Goal: Task Accomplishment & Management: Complete application form

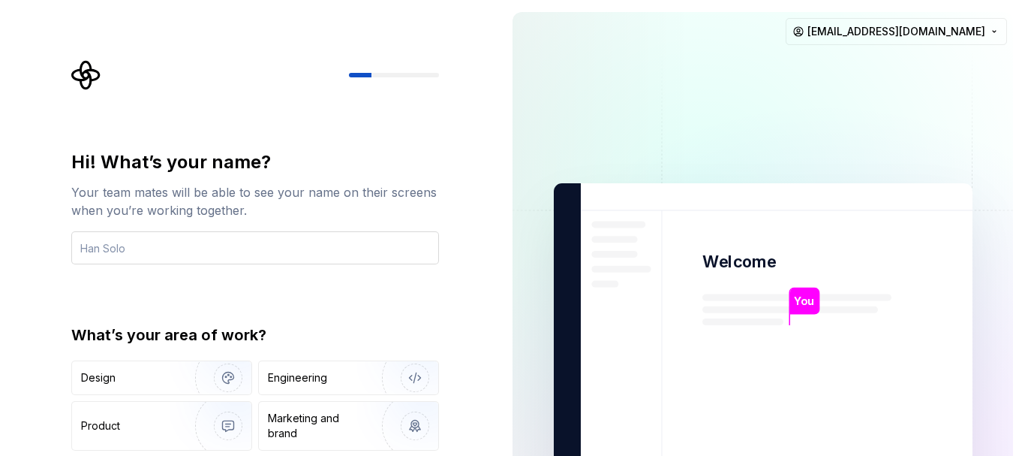
click at [139, 248] on input "text" at bounding box center [255, 247] width 368 height 33
type input "merhaba"
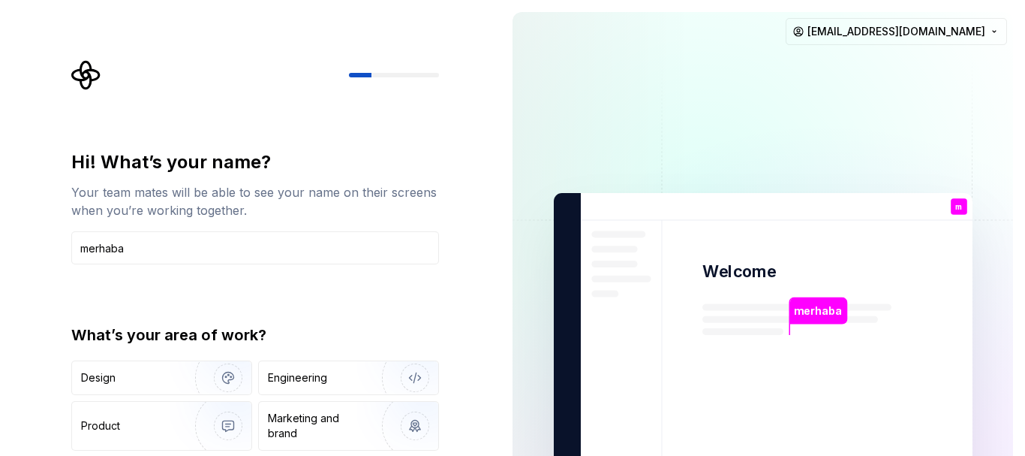
drag, startPoint x: 144, startPoint y: 245, endPoint x: 0, endPoint y: 230, distance: 144.9
click at [0, 230] on div "Hi! What’s your name? Your team mates will be able to see your name on their sc…" at bounding box center [250, 348] width 501 height 697
click at [783, 319] on img at bounding box center [763, 348] width 608 height 709
click at [796, 317] on p "You" at bounding box center [804, 311] width 20 height 17
click at [128, 373] on div "Design" at bounding box center [128, 377] width 95 height 15
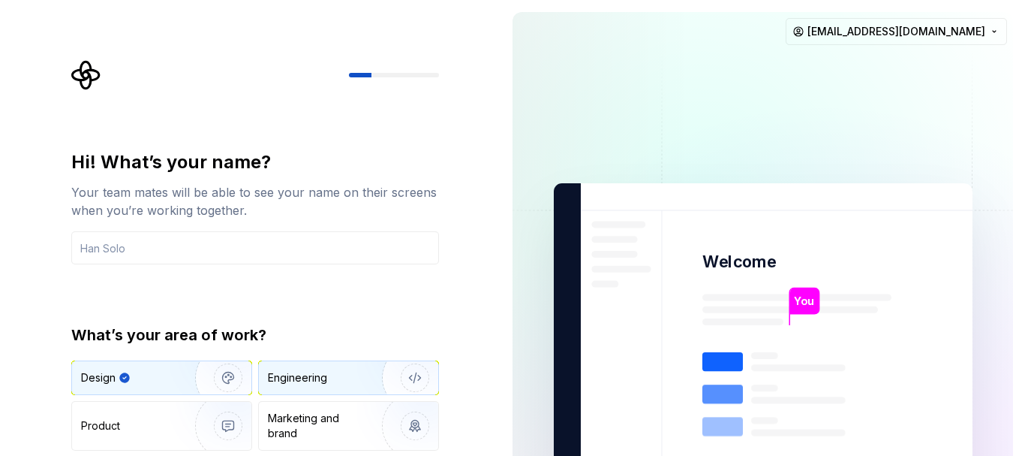
click at [297, 377] on div "Engineering" at bounding box center [297, 377] width 59 height 15
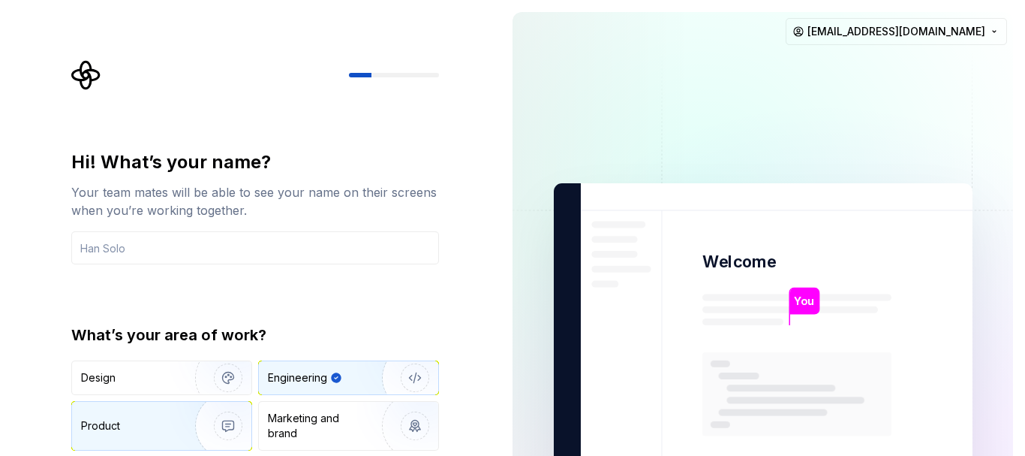
click at [158, 423] on div "Product" at bounding box center [130, 425] width 99 height 15
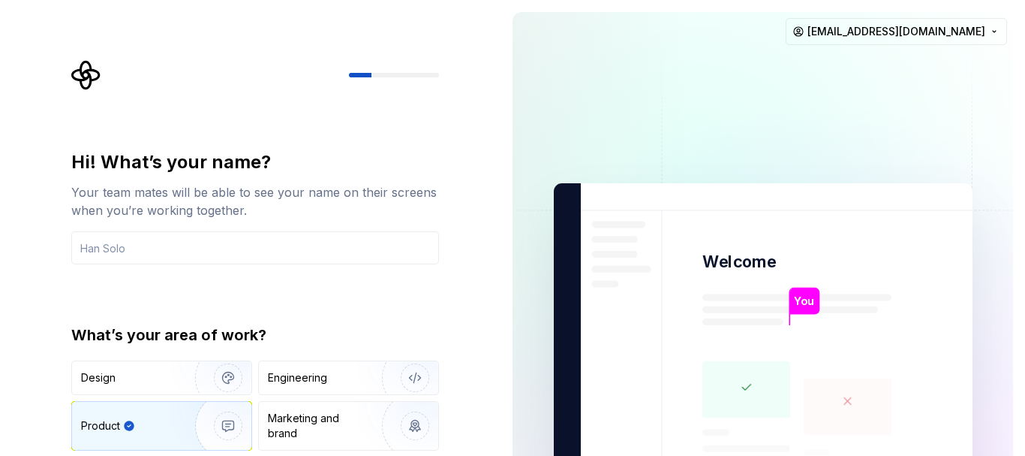
click at [744, 381] on icon at bounding box center [746, 380] width 8 height 5
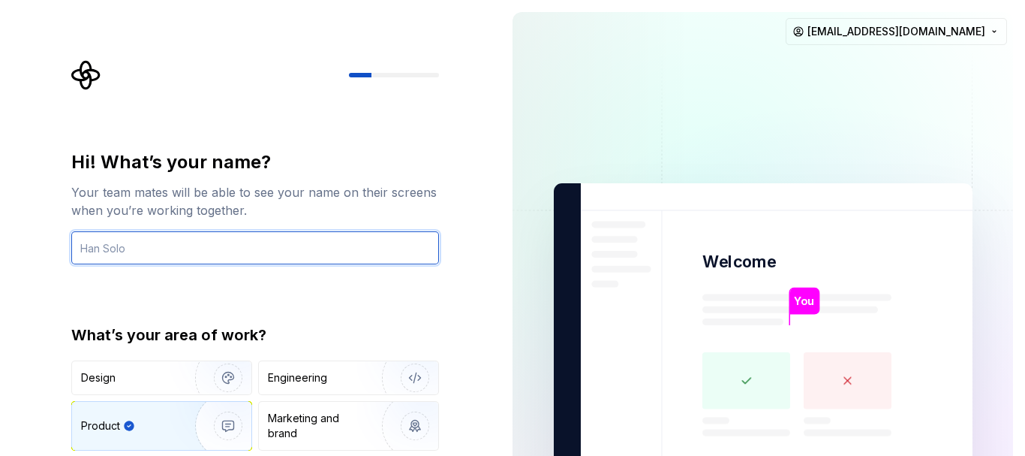
click at [154, 248] on input "text" at bounding box center [255, 247] width 368 height 33
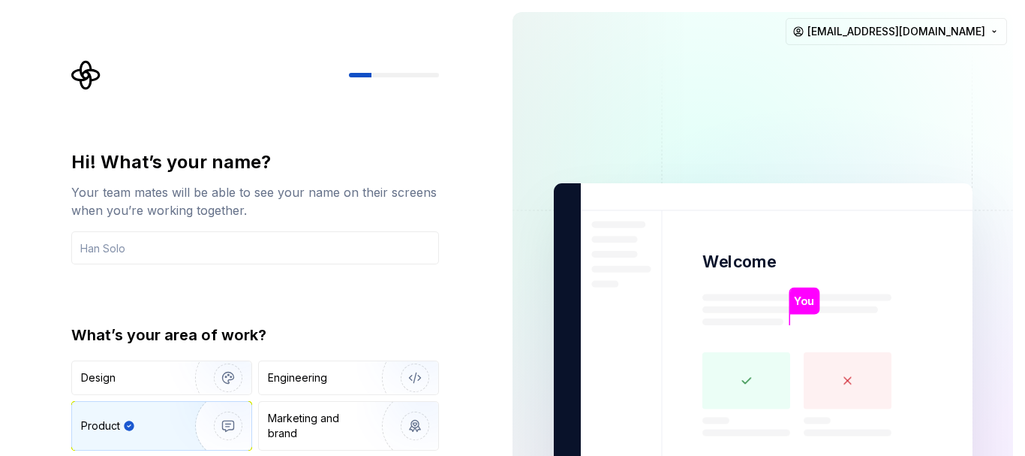
click at [25, 236] on div "Hi! What’s your name? Your team mates will be able to see your name on their sc…" at bounding box center [250, 338] width 501 height 677
click at [113, 254] on input "text" at bounding box center [255, 247] width 368 height 33
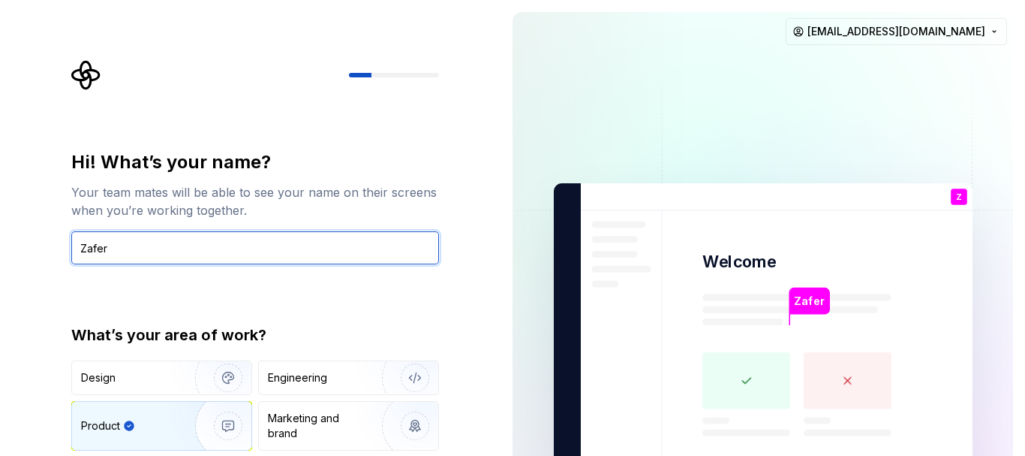
click at [165, 254] on input "Zafer" at bounding box center [255, 247] width 368 height 33
type input "Zafer"
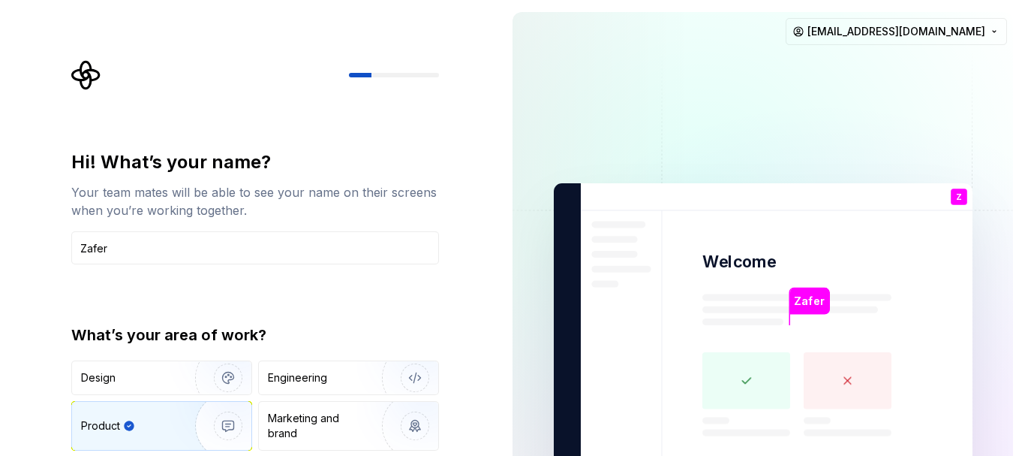
click at [806, 299] on p "Zafer" at bounding box center [809, 301] width 31 height 17
click at [273, 252] on input "Zafer" at bounding box center [255, 247] width 368 height 33
click at [417, 101] on div "Hi! What’s your name? Your team mates will be able to see your name on their sc…" at bounding box center [259, 301] width 395 height 482
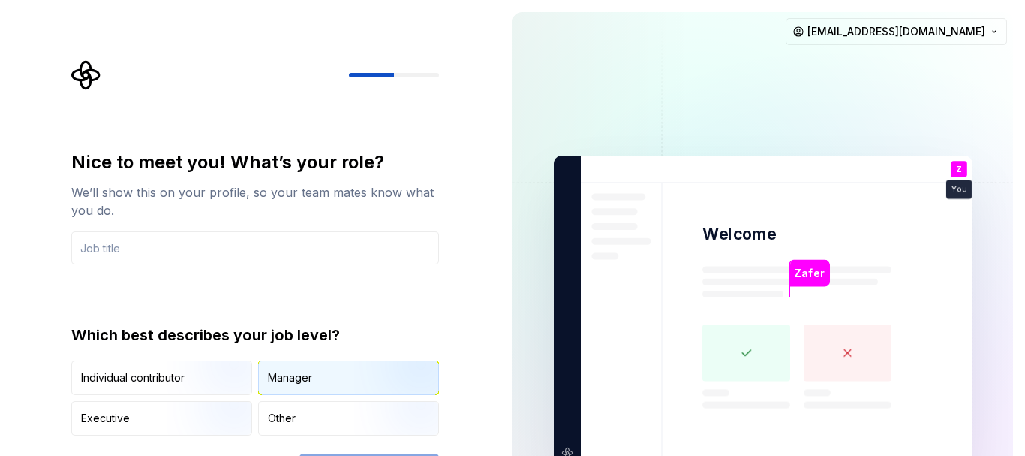
click at [289, 375] on div "Manager" at bounding box center [290, 377] width 44 height 15
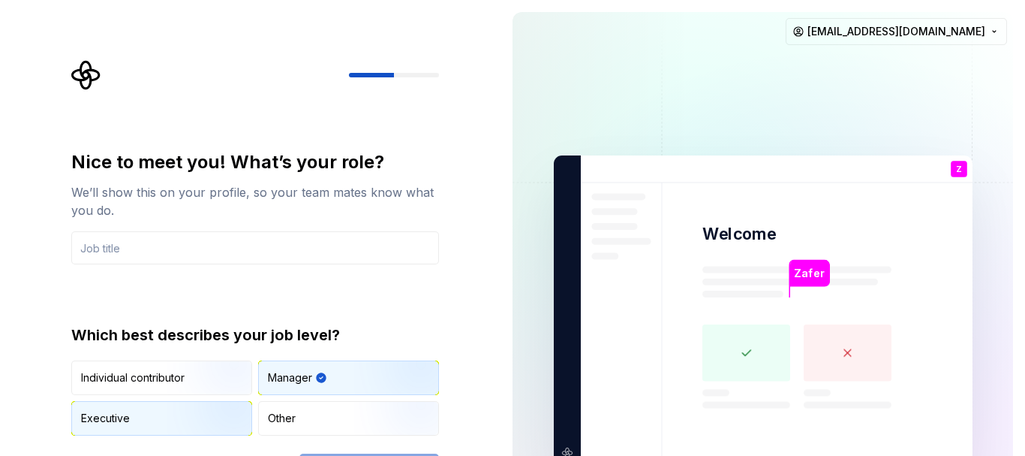
click at [138, 417] on div "Executive" at bounding box center [161, 418] width 179 height 33
click at [276, 368] on div "Manager" at bounding box center [348, 377] width 179 height 33
click at [133, 422] on div "Executive" at bounding box center [161, 418] width 179 height 33
click at [159, 240] on input "text" at bounding box center [255, 247] width 368 height 33
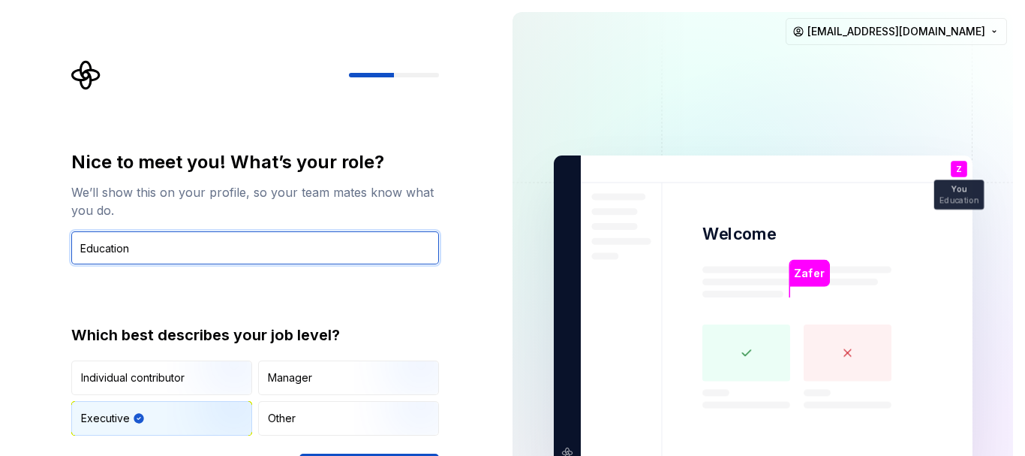
type input "Education"
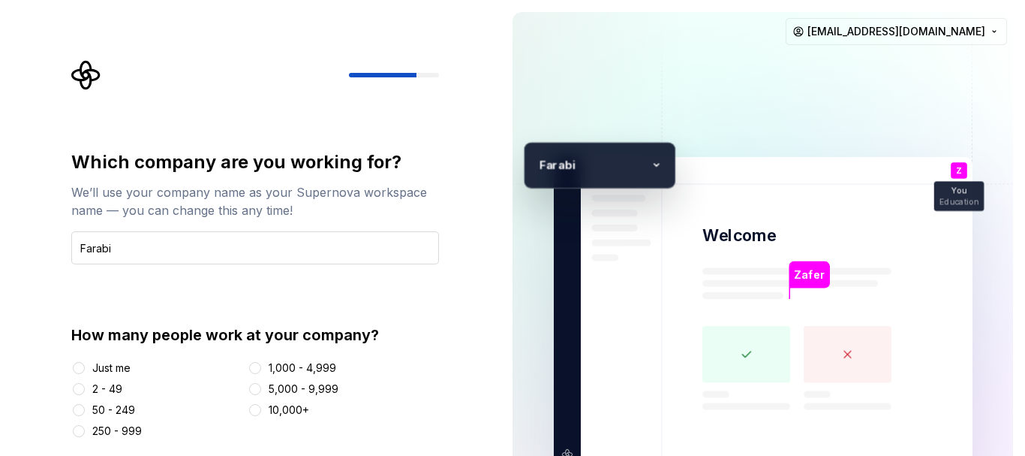
type input "Farabi"
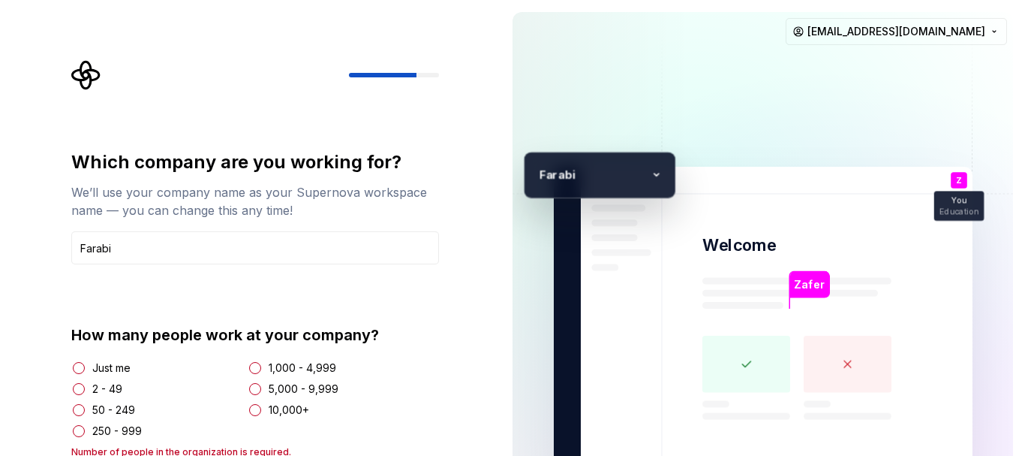
click at [117, 392] on div "2 - 49" at bounding box center [107, 388] width 30 height 15
click at [85, 392] on button "2 - 49" at bounding box center [79, 389] width 12 height 12
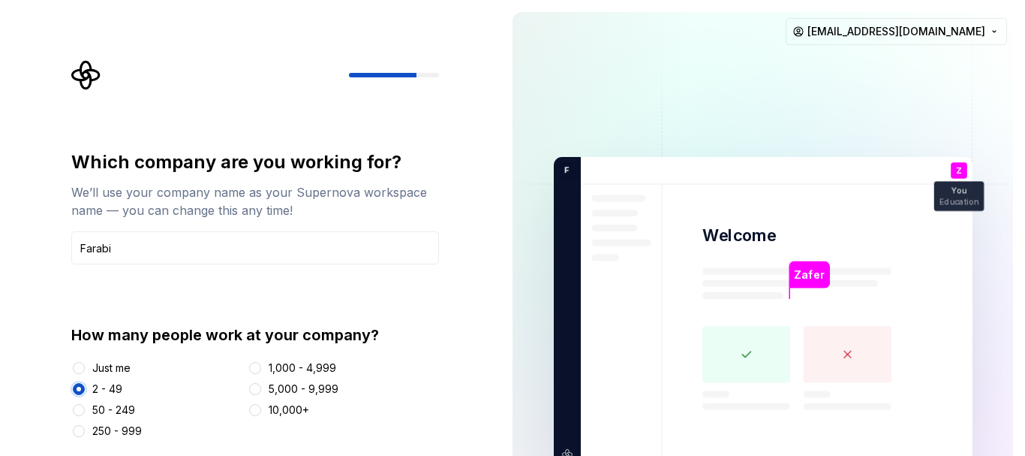
type button "2 - 49"
click at [177, 260] on input "Farabi" at bounding box center [255, 247] width 368 height 33
click at [569, 165] on p "arabi" at bounding box center [569, 171] width 0 height 14
click at [573, 172] on icon at bounding box center [577, 170] width 17 height 17
click at [567, 449] on img at bounding box center [763, 312] width 608 height 709
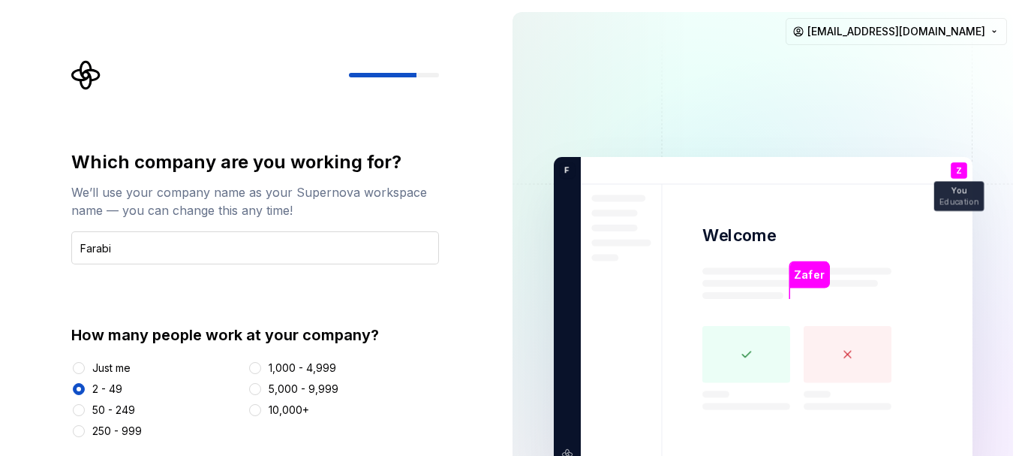
click at [161, 245] on input "Farabi" at bounding box center [255, 247] width 368 height 33
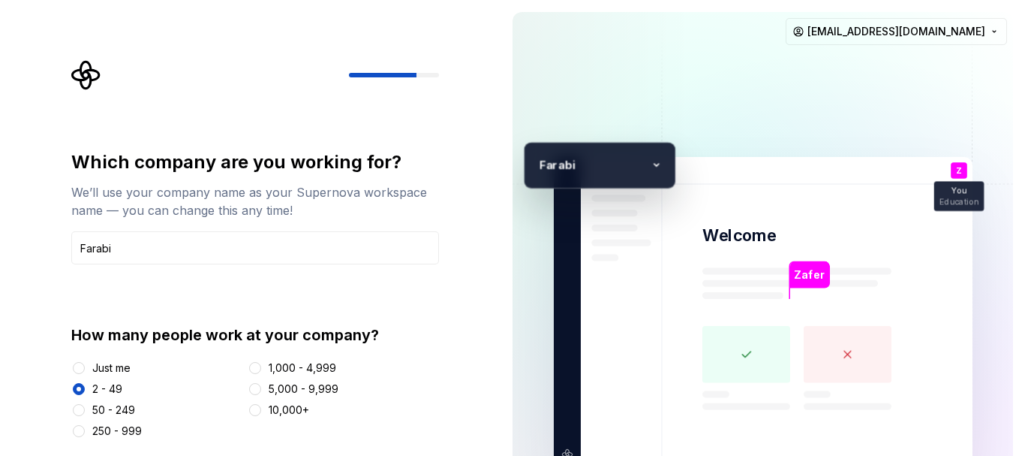
click at [408, 311] on div "Which company are you working for? We’ll use your company name as your Supernov…" at bounding box center [255, 294] width 368 height 288
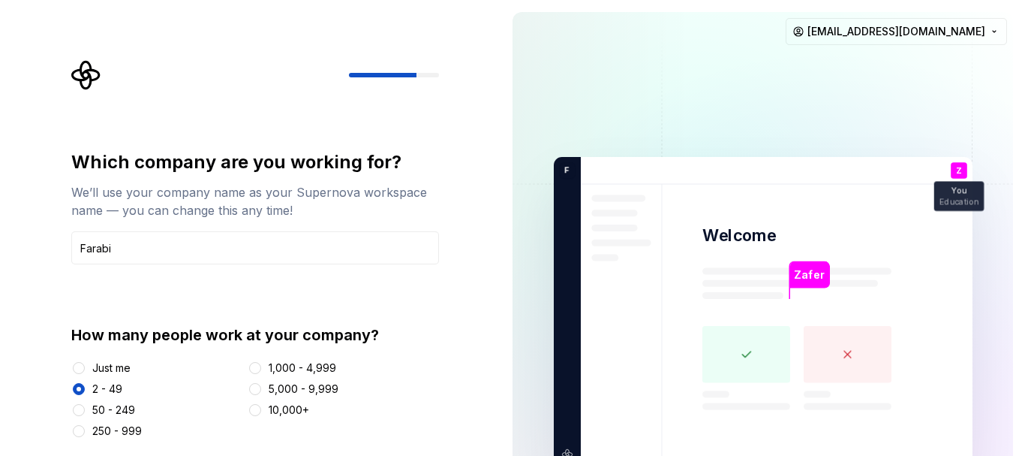
click at [955, 188] on p "You" at bounding box center [959, 191] width 15 height 8
click at [963, 173] on div "Z You Education" at bounding box center [959, 170] width 17 height 17
click at [815, 279] on p "Zafer" at bounding box center [809, 275] width 31 height 17
click at [751, 351] on rect at bounding box center [747, 354] width 88 height 57
click at [745, 356] on icon at bounding box center [746, 353] width 8 height 5
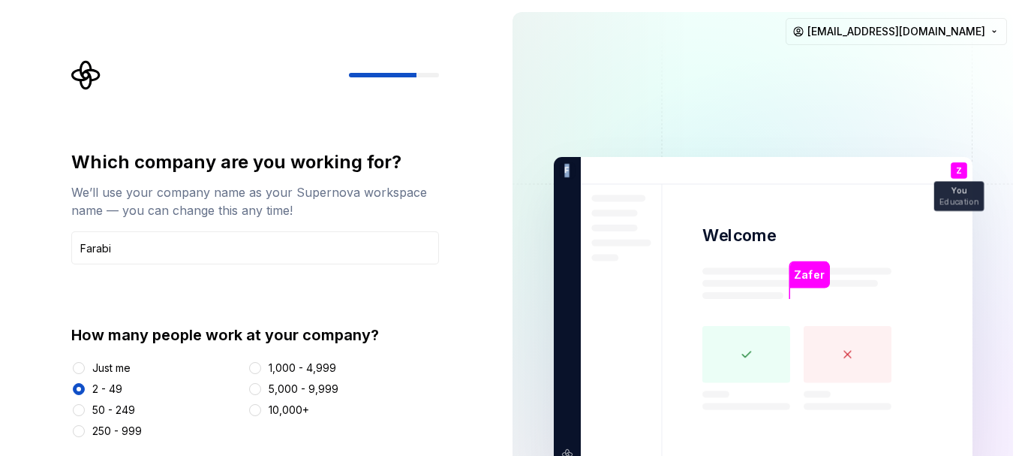
click at [746, 356] on icon at bounding box center [746, 353] width 8 height 5
click at [565, 173] on p "F" at bounding box center [564, 171] width 11 height 14
click at [683, 158] on img at bounding box center [763, 312] width 608 height 709
click at [430, 73] on div at bounding box center [394, 75] width 90 height 5
click at [366, 74] on div at bounding box center [383, 75] width 68 height 5
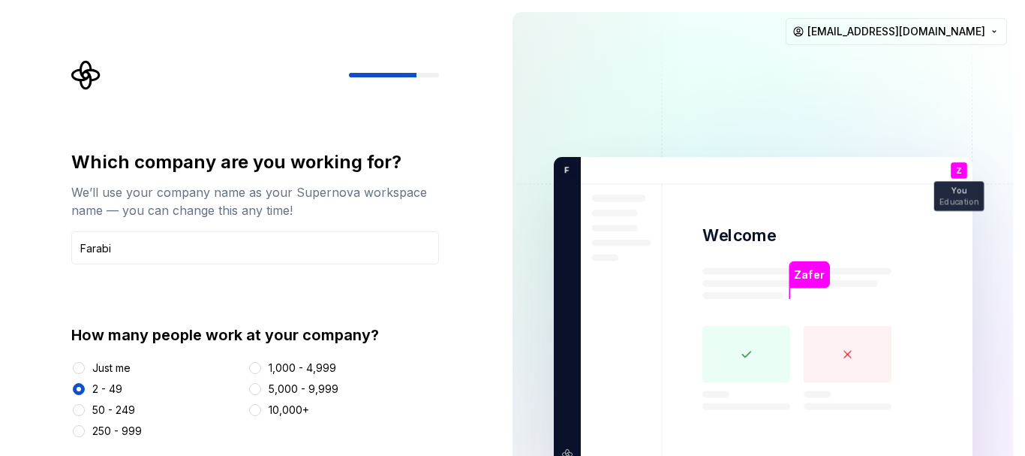
click at [260, 75] on div at bounding box center [255, 75] width 368 height 30
click at [94, 70] on icon "Supernova Logo" at bounding box center [85, 75] width 29 height 29
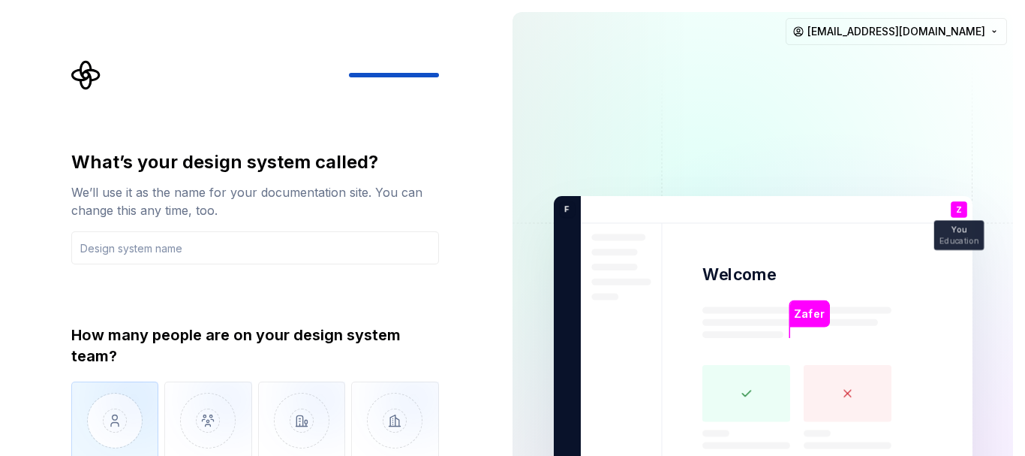
click at [128, 426] on img "button" at bounding box center [115, 431] width 88 height 101
type button "Only one person"
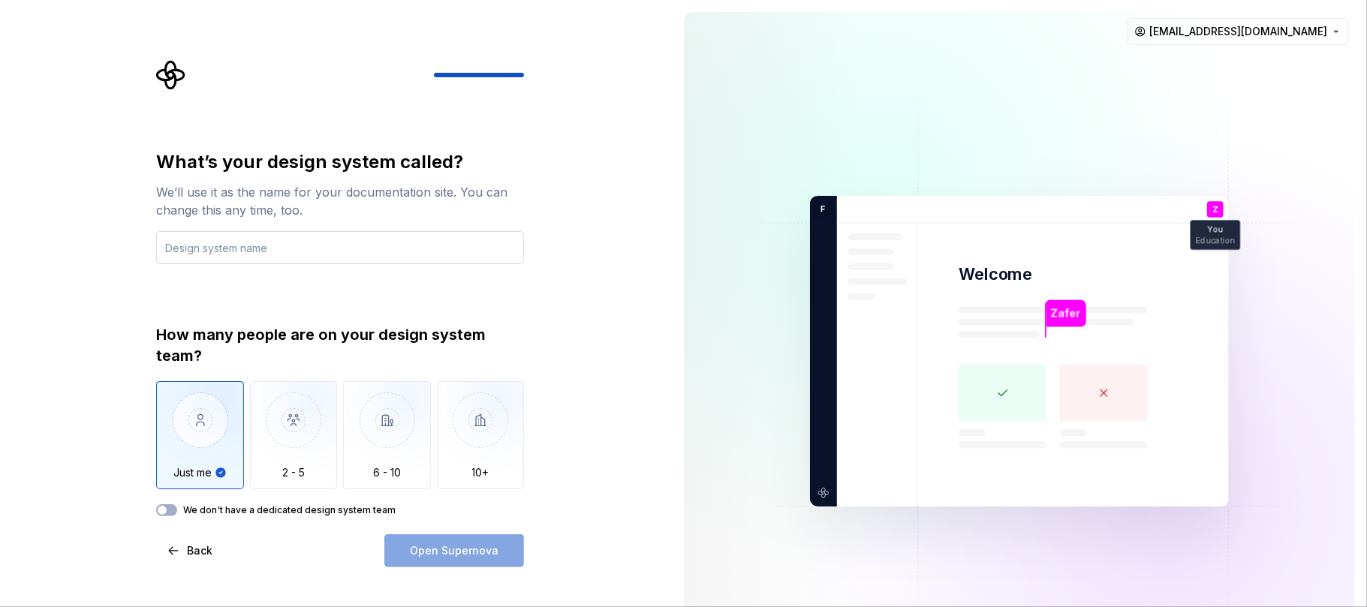
click at [267, 249] on input "text" at bounding box center [340, 247] width 368 height 33
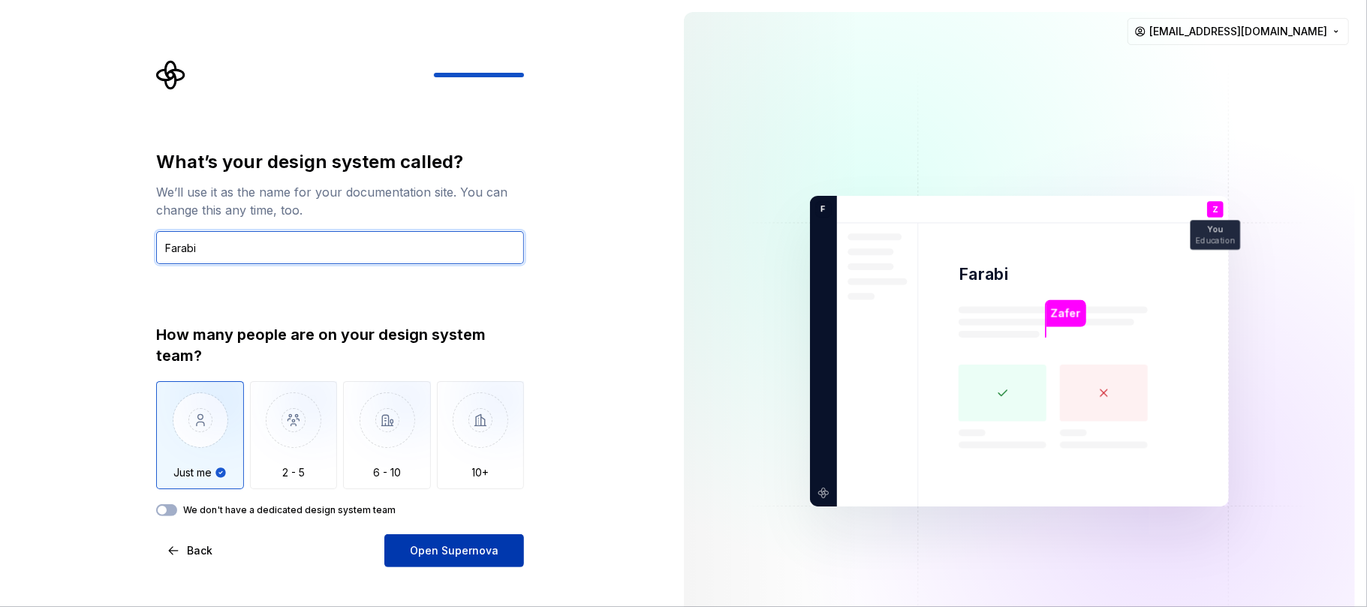
type input "Farabi"
click at [455, 455] on span "Open Supernova" at bounding box center [454, 551] width 89 height 15
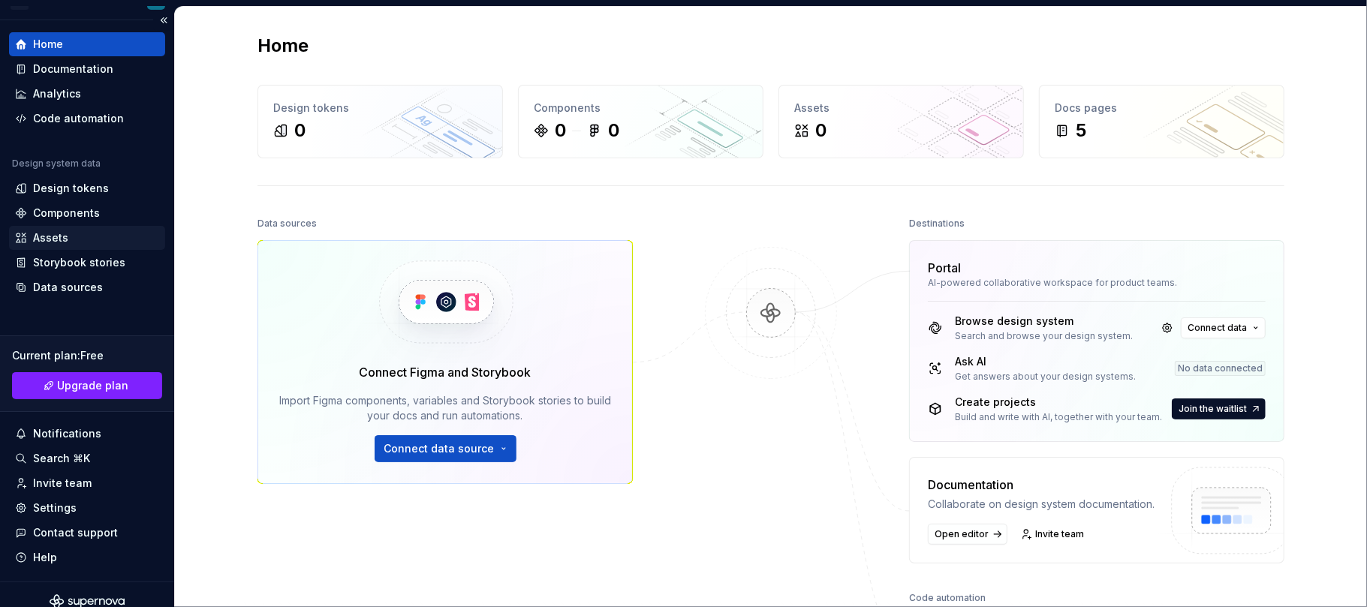
scroll to position [40, 0]
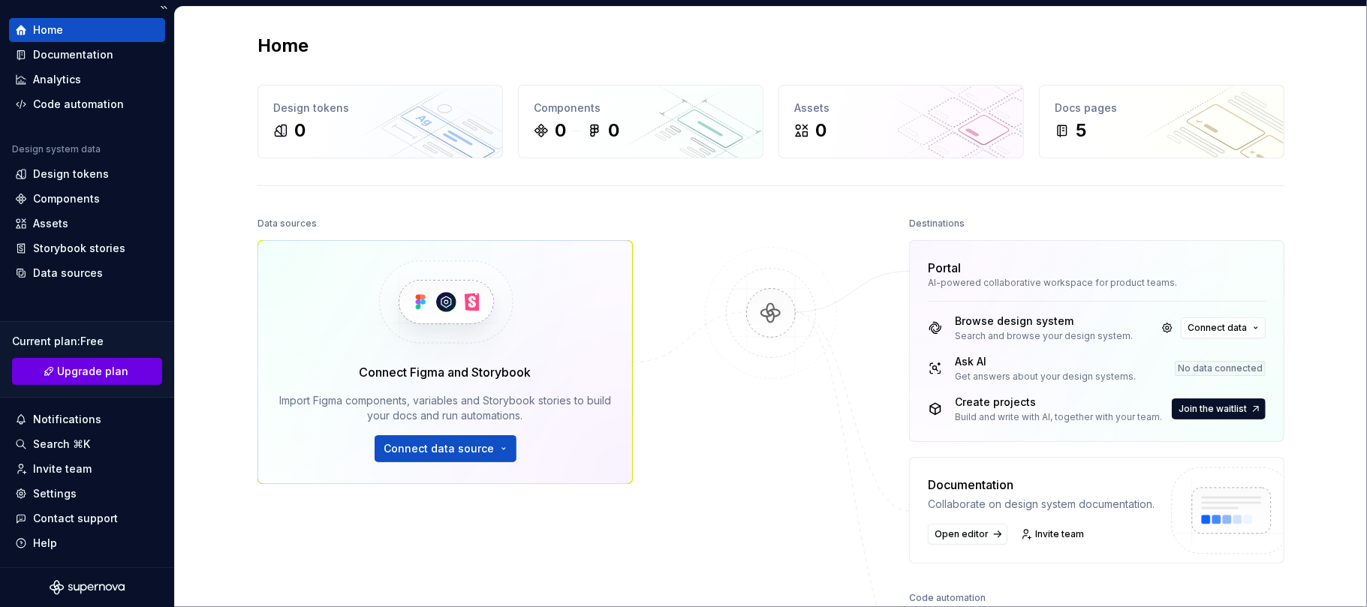
click at [103, 373] on span "Upgrade plan" at bounding box center [93, 371] width 71 height 15
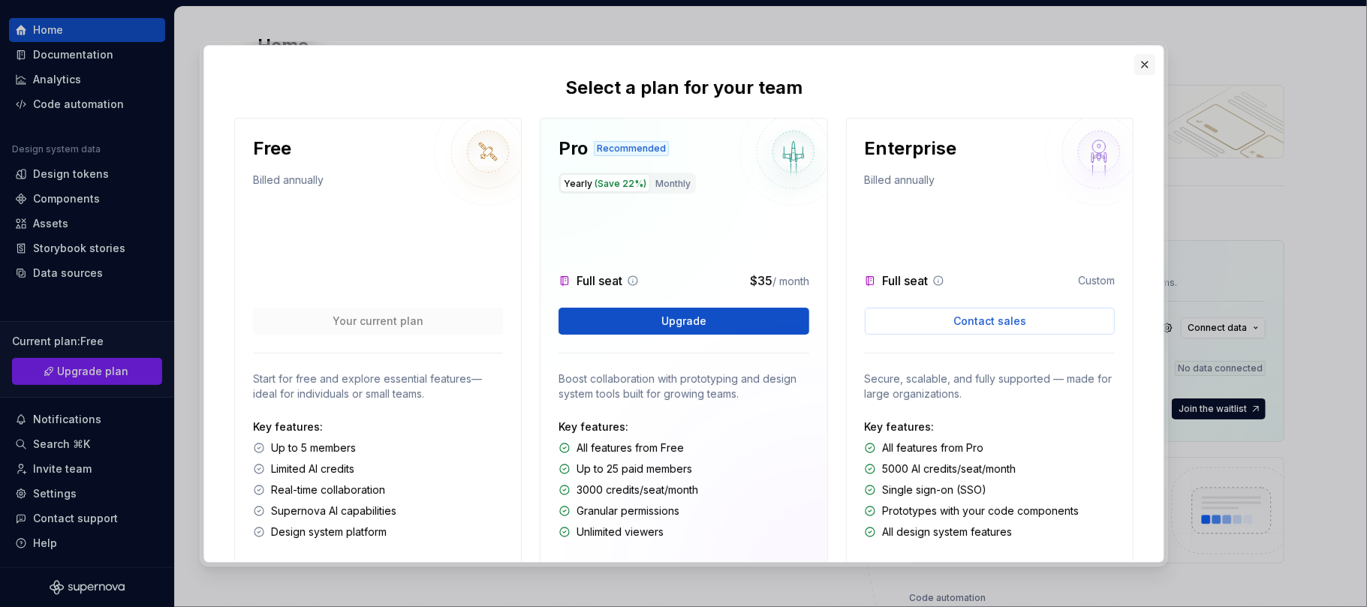
click at [1025, 66] on button "button" at bounding box center [1144, 64] width 21 height 21
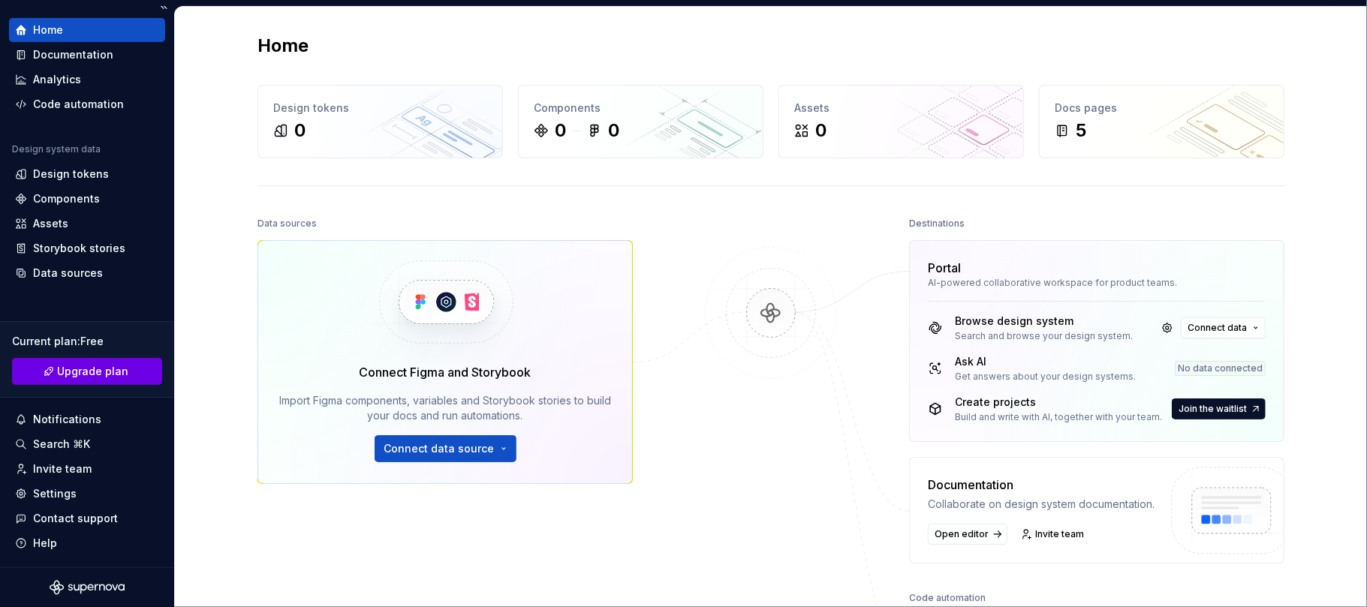
click at [93, 375] on span "Upgrade plan" at bounding box center [93, 371] width 71 height 15
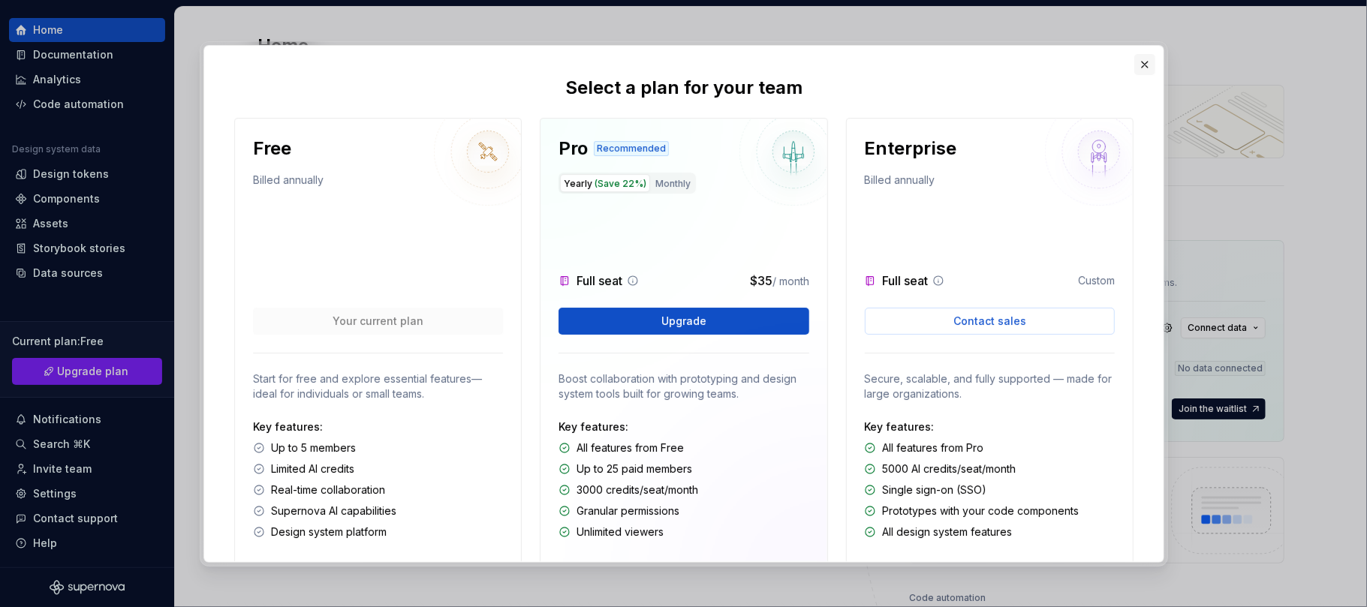
click at [1025, 60] on button "button" at bounding box center [1144, 64] width 21 height 21
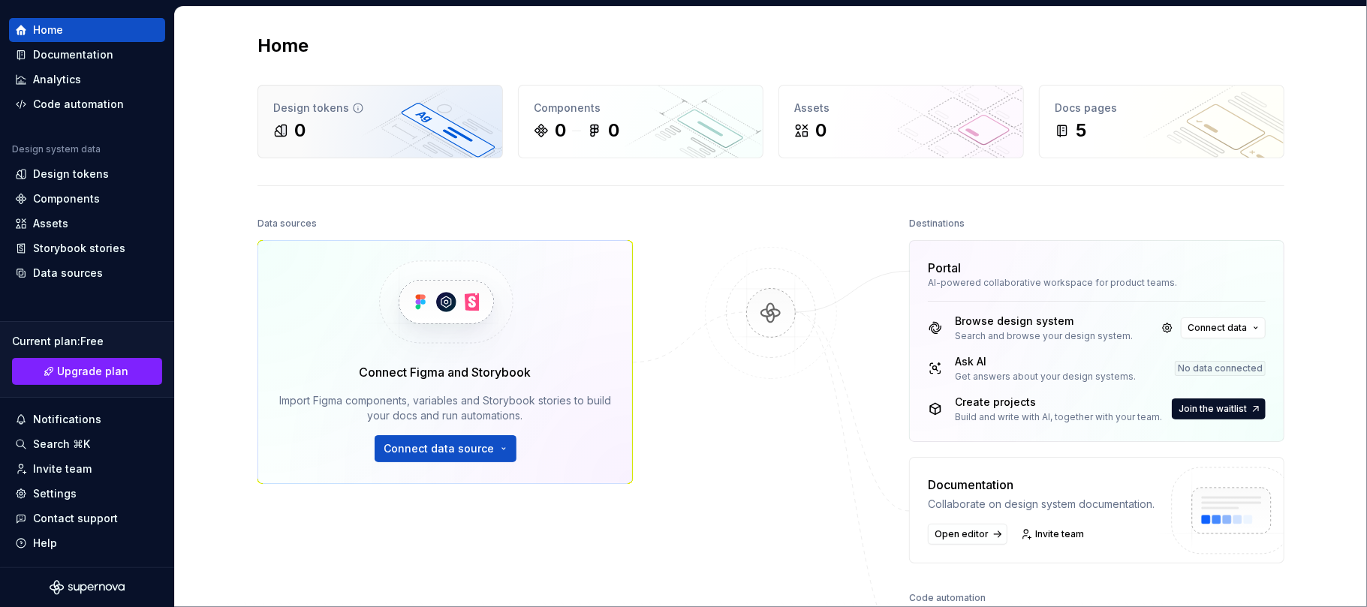
click at [311, 136] on div "0" at bounding box center [380, 131] width 214 height 24
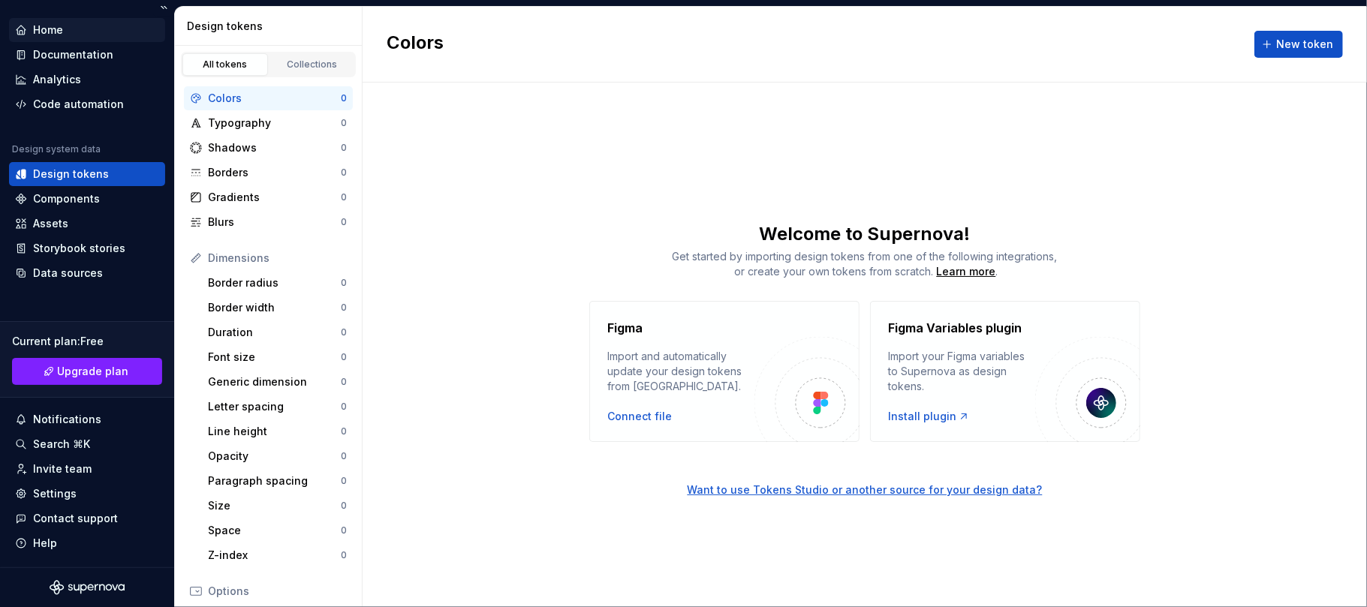
click at [51, 29] on div "Home" at bounding box center [48, 30] width 30 height 15
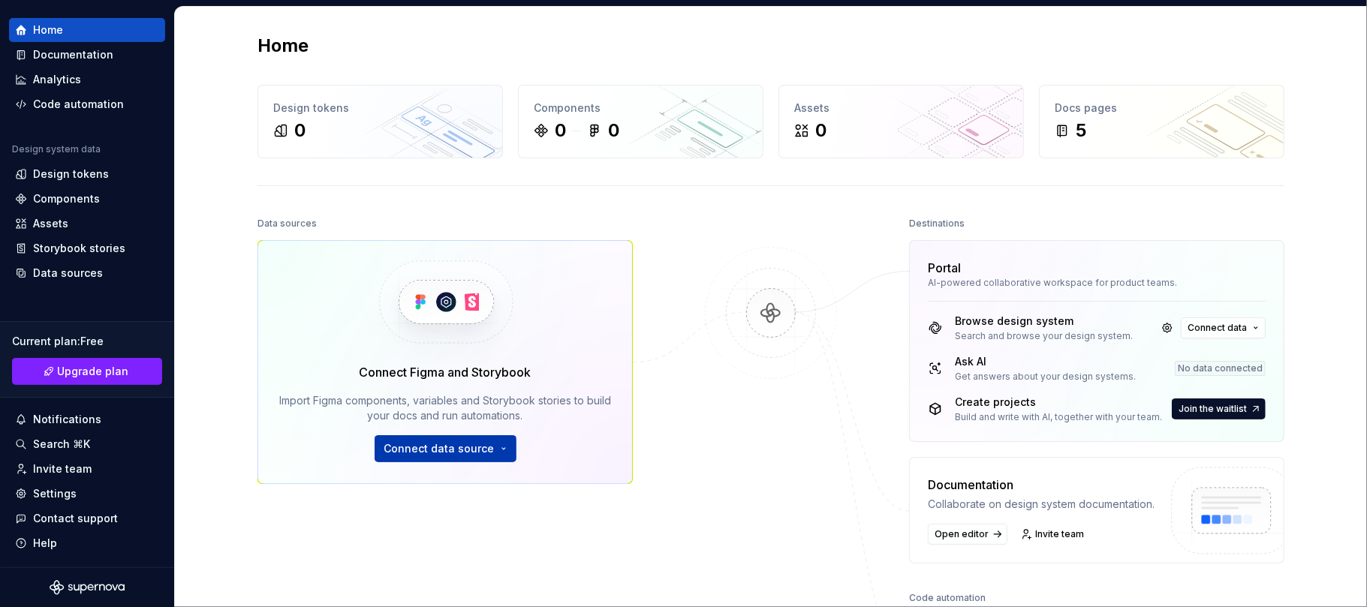
click at [450, 450] on span "Connect data source" at bounding box center [439, 448] width 110 height 15
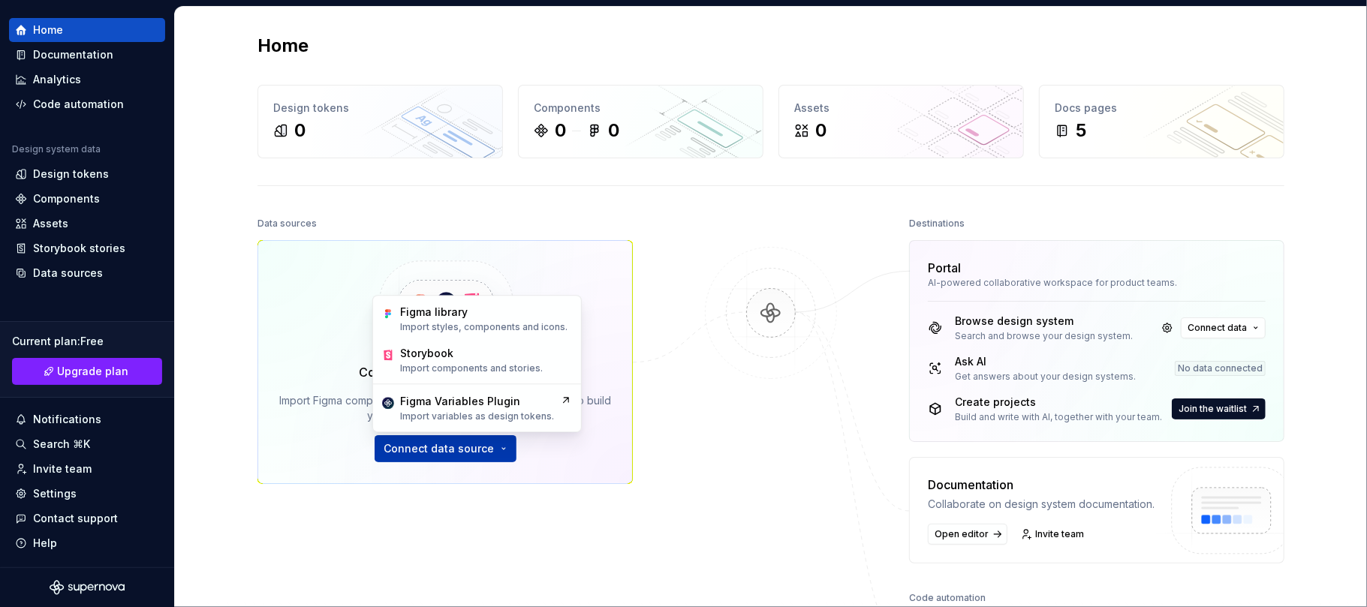
click at [450, 450] on span "Connect data source" at bounding box center [439, 448] width 110 height 15
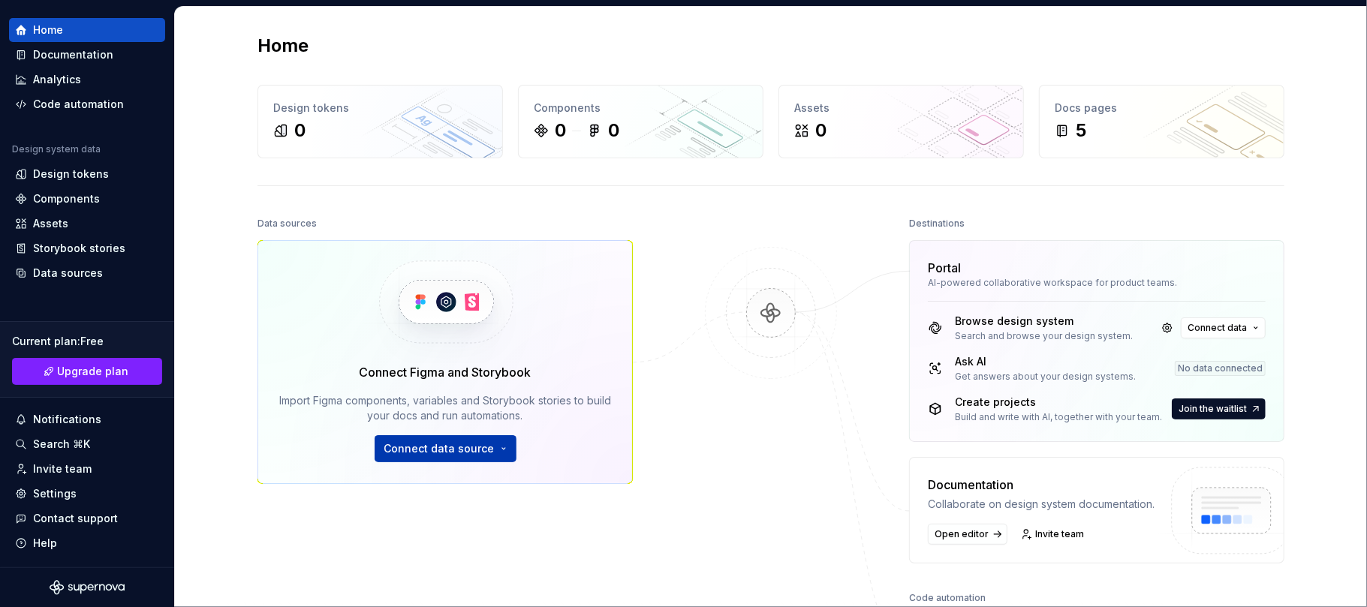
click at [452, 450] on span "Connect data source" at bounding box center [439, 448] width 110 height 15
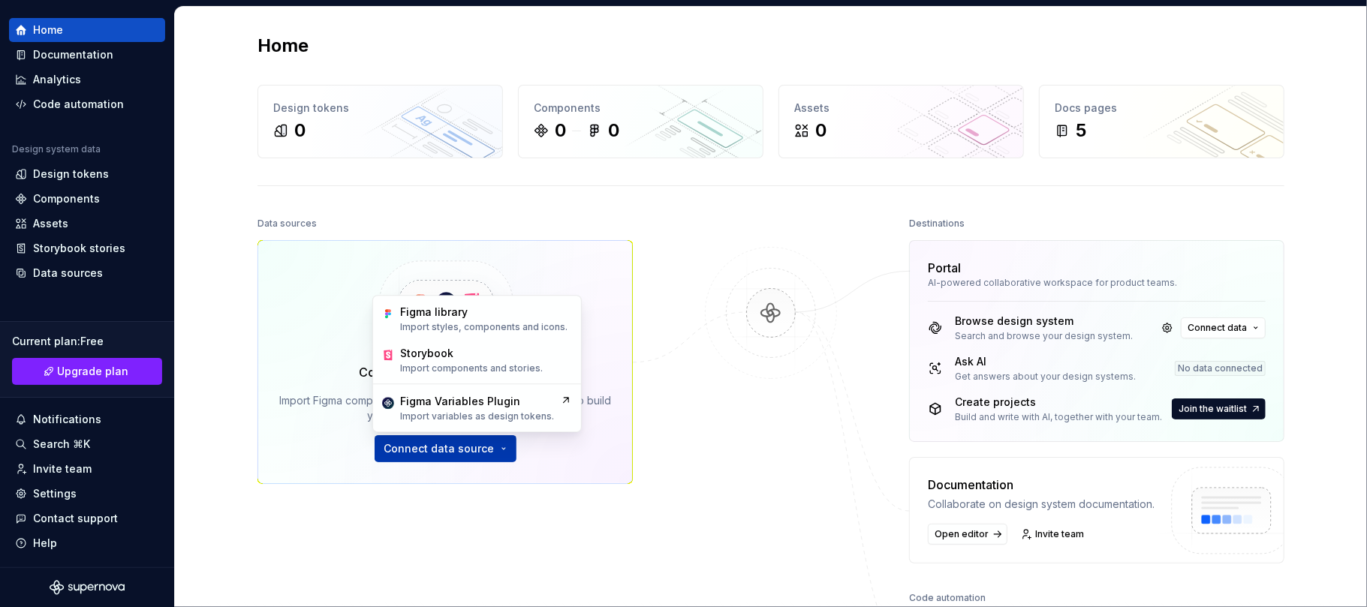
click at [459, 447] on span "Connect data source" at bounding box center [439, 448] width 110 height 15
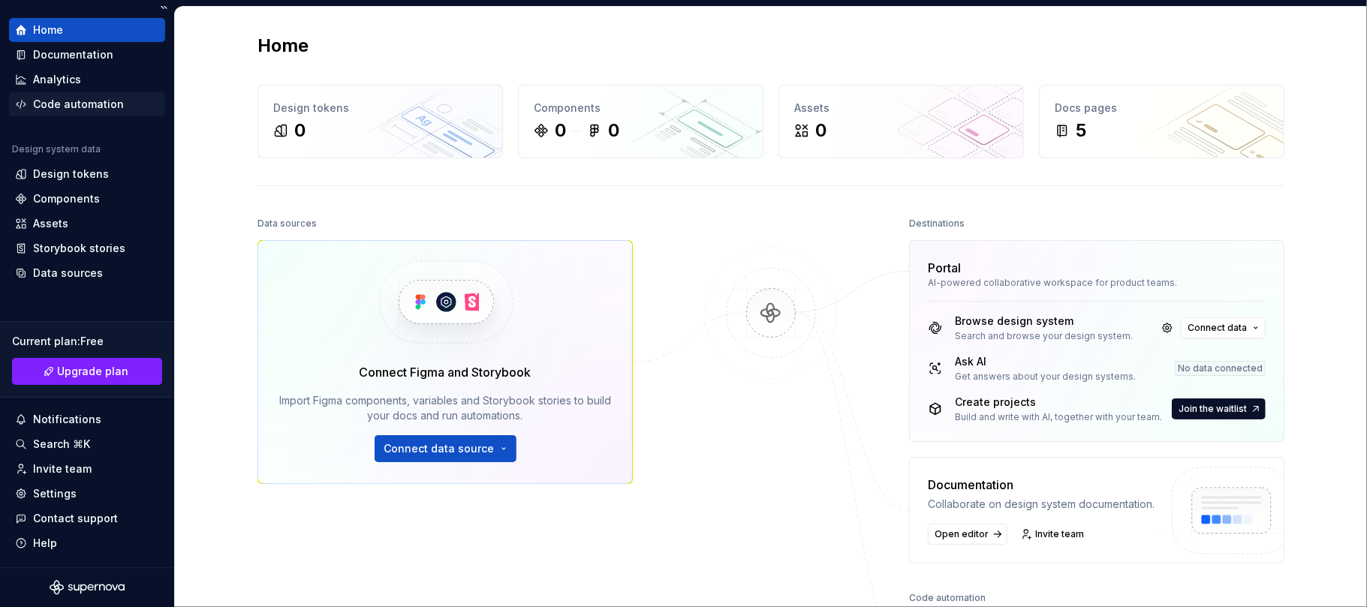
click at [120, 104] on div "Code automation" at bounding box center [87, 104] width 144 height 15
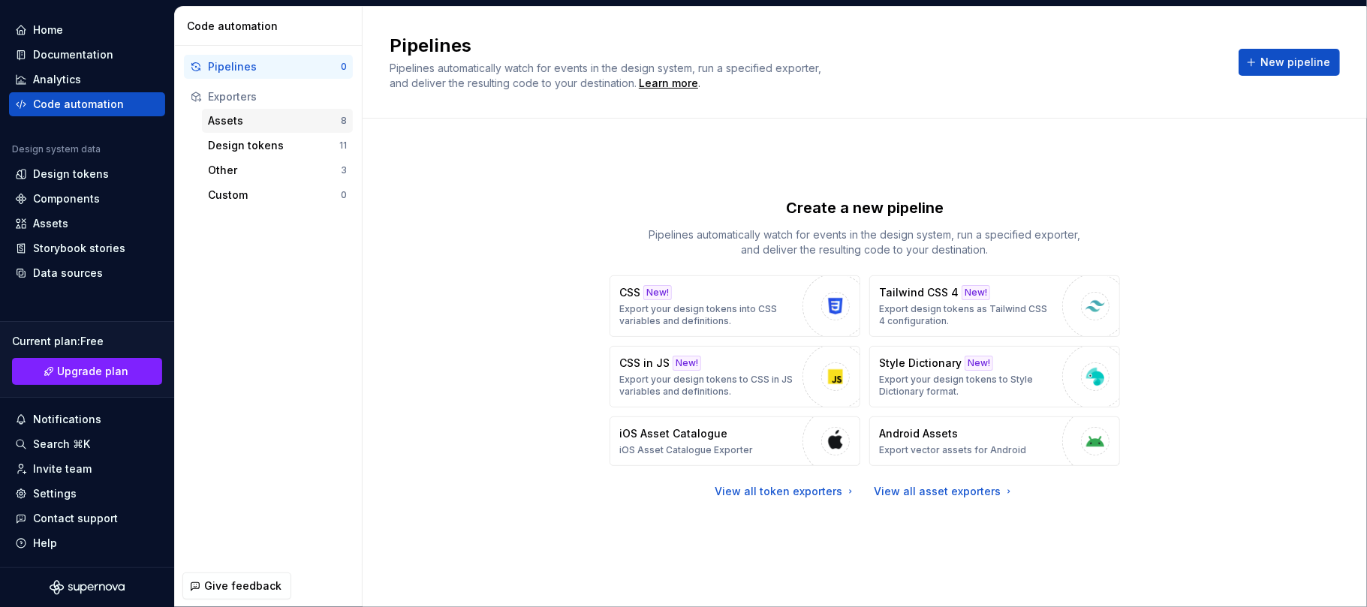
click at [244, 123] on div "Assets" at bounding box center [274, 120] width 133 height 15
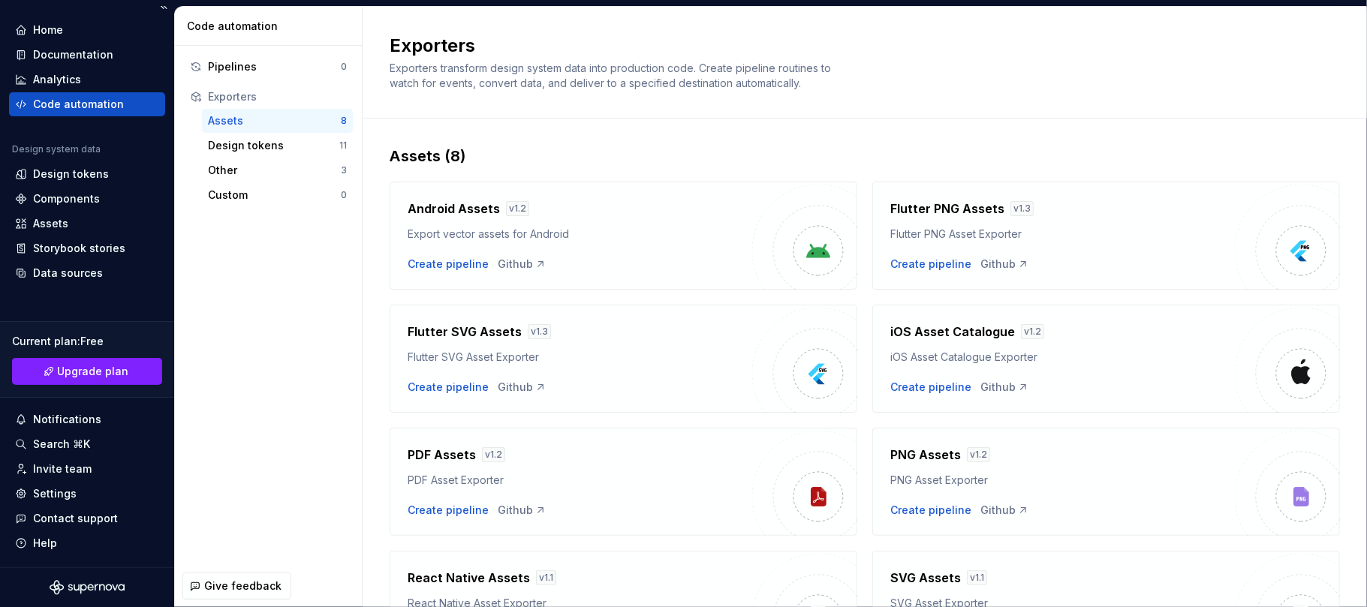
click at [85, 103] on div "Code automation" at bounding box center [78, 104] width 91 height 15
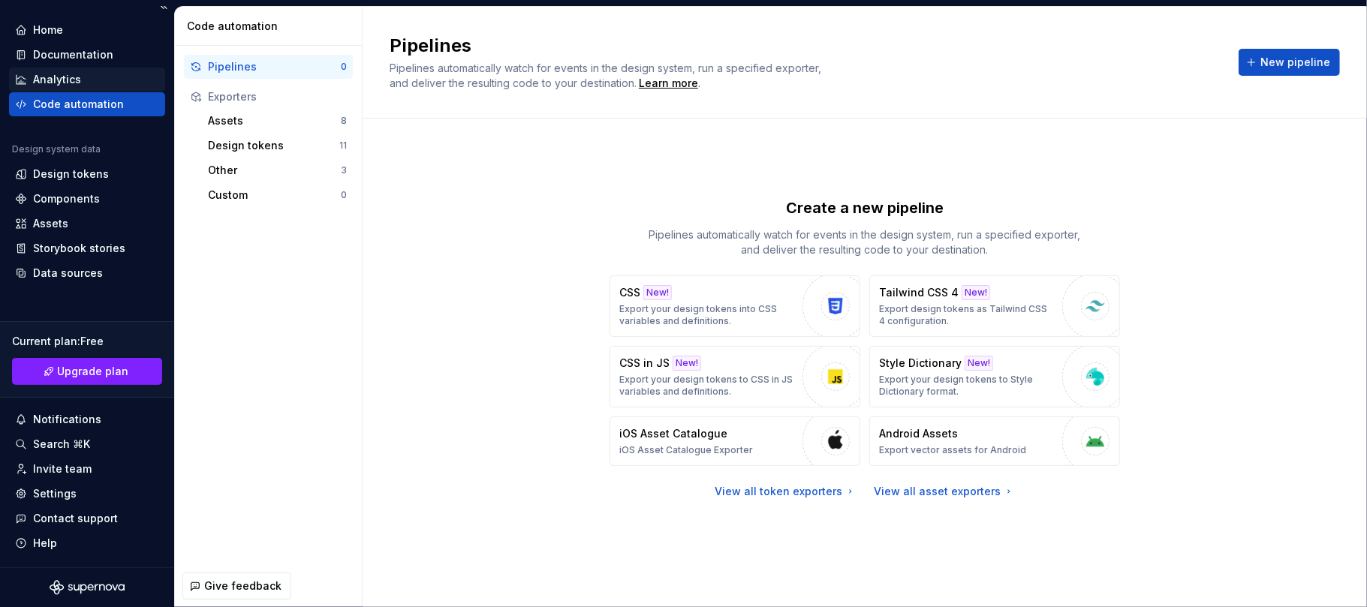
click at [69, 76] on div "Analytics" at bounding box center [57, 79] width 48 height 15
